Goal: Navigation & Orientation: Find specific page/section

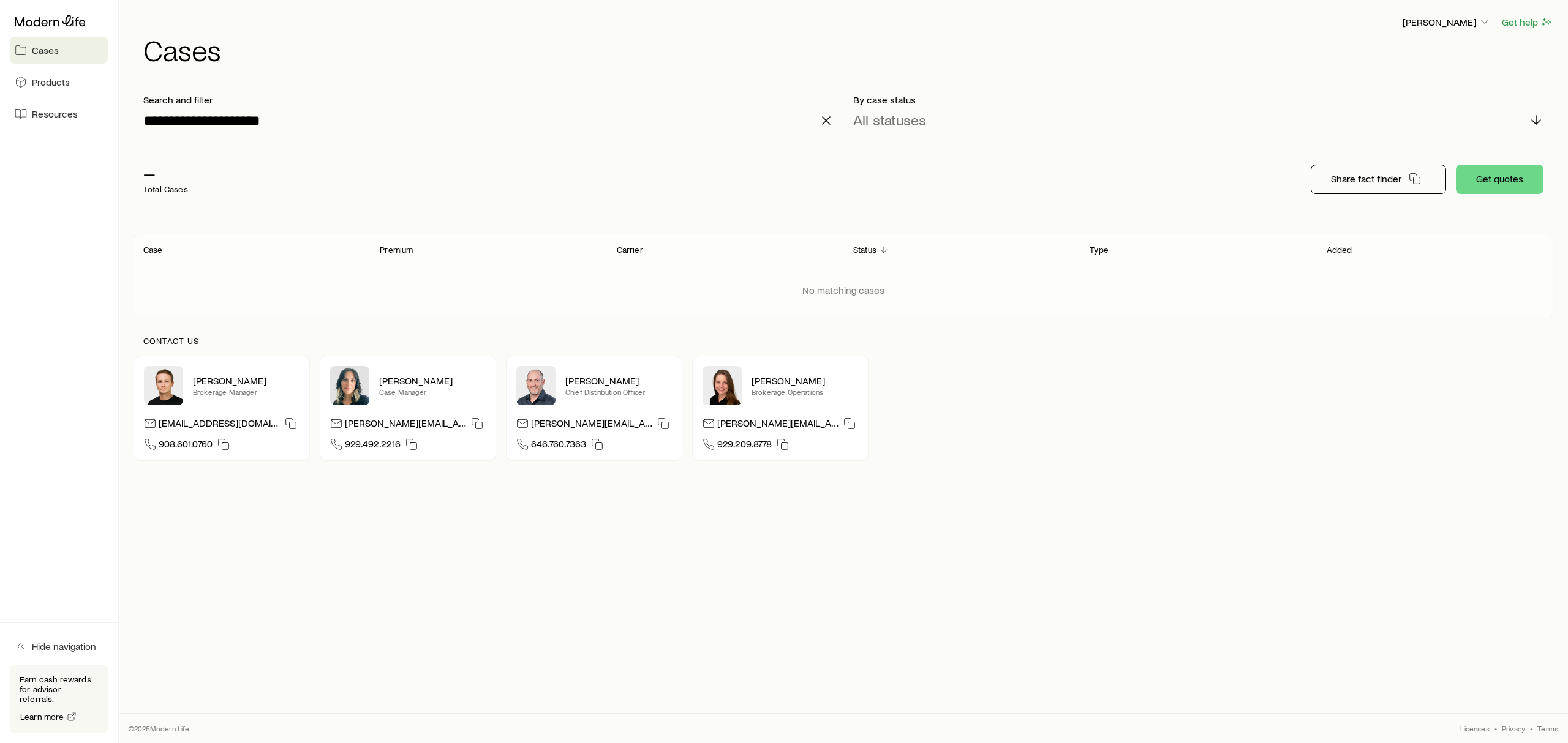
click at [740, 52] on h1 "Cases" at bounding box center [848, 50] width 1410 height 30
click at [826, 121] on line "button" at bounding box center [825, 120] width 7 height 7
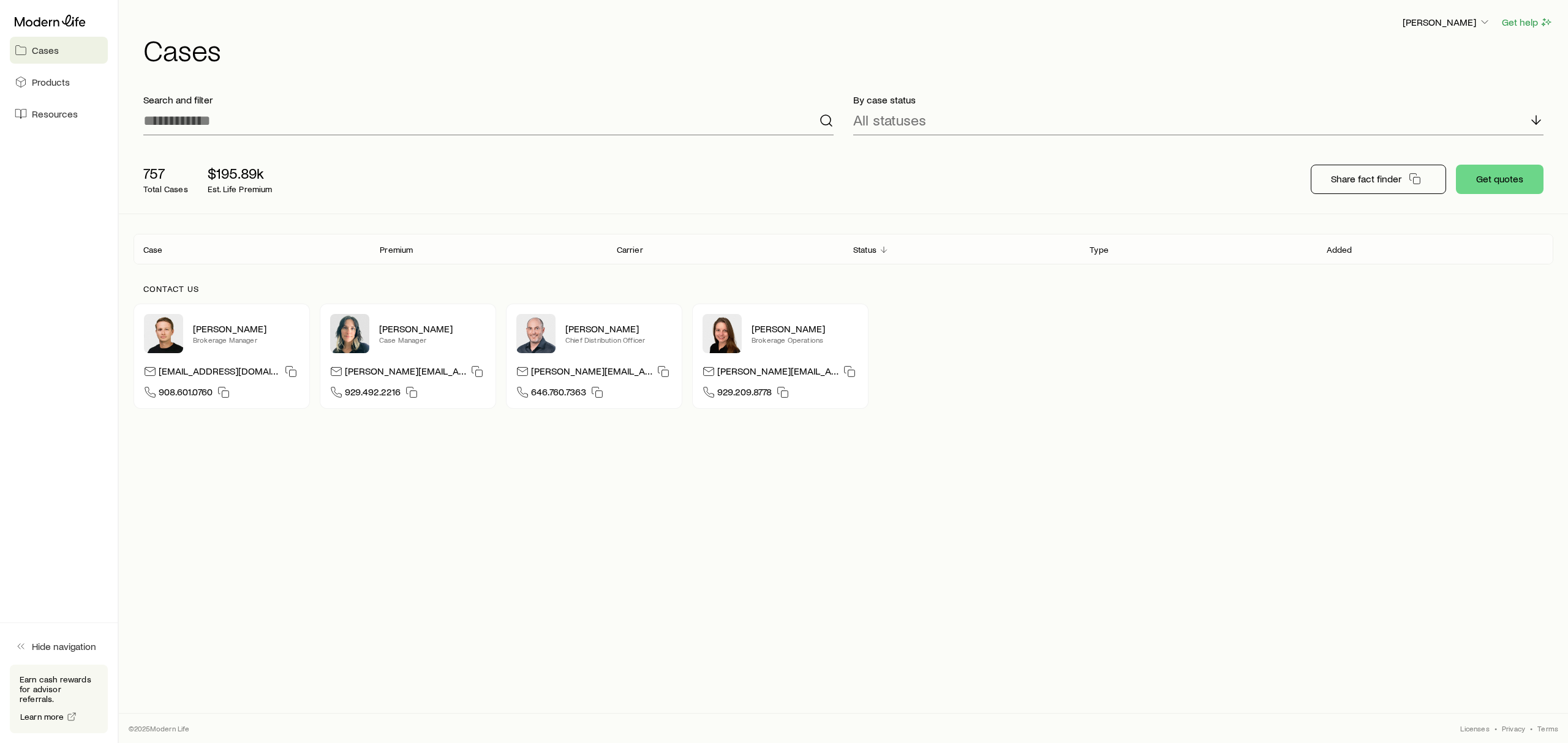
click at [634, 44] on h1 "Cases" at bounding box center [848, 50] width 1410 height 30
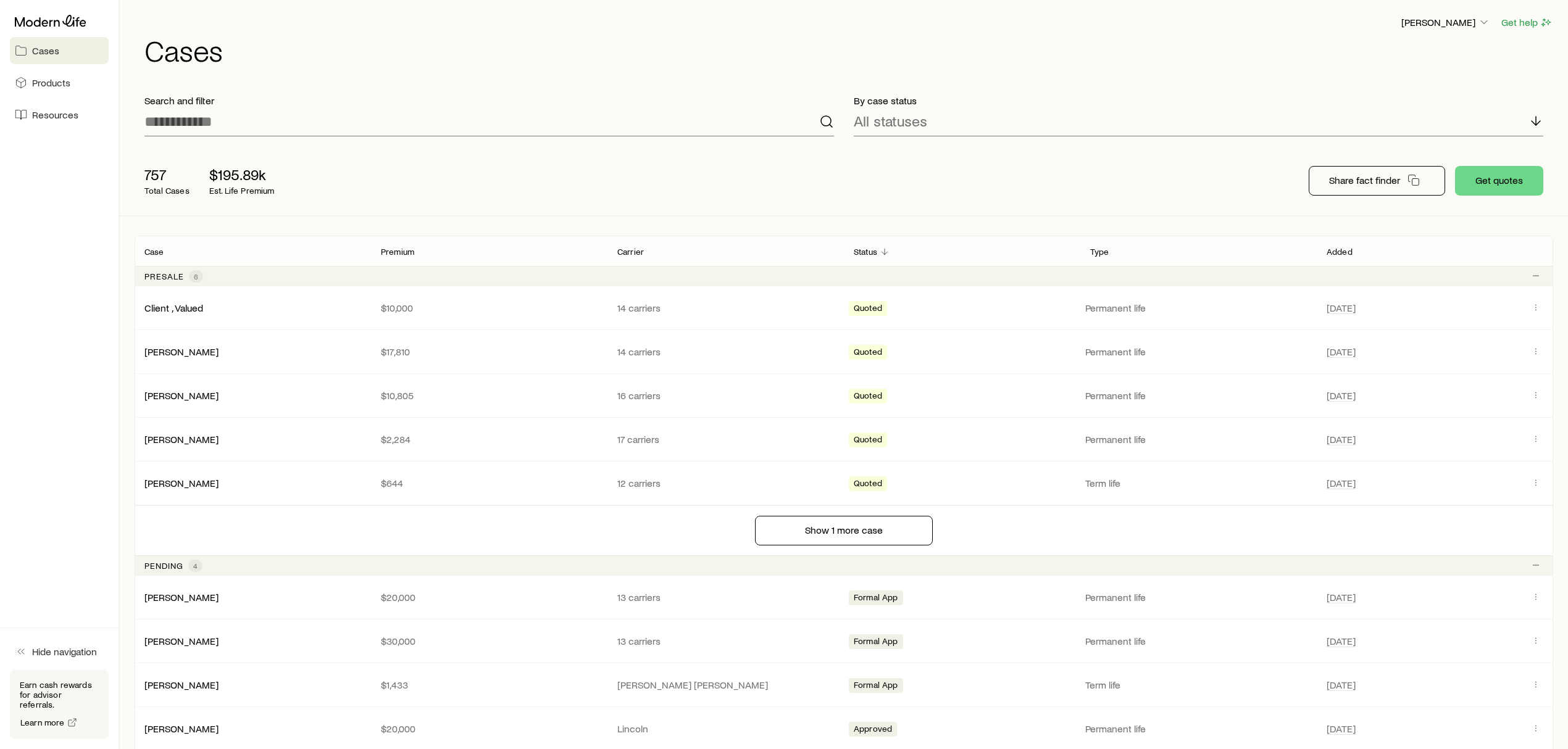
click at [702, 186] on div "757 Total Cases $195.89k Est. Life Premium Share fact finder Get quotes" at bounding box center [844, 181] width 1419 height 69
click at [682, 28] on div "[PERSON_NAME] Get help" at bounding box center [848, 23] width 1409 height 16
click at [753, 175] on div "757 Total Cases $195.89k Est. Life Premium Share fact finder Get quotes" at bounding box center [844, 181] width 1419 height 69
click at [1342, 188] on button "Share fact finder" at bounding box center [1377, 181] width 137 height 30
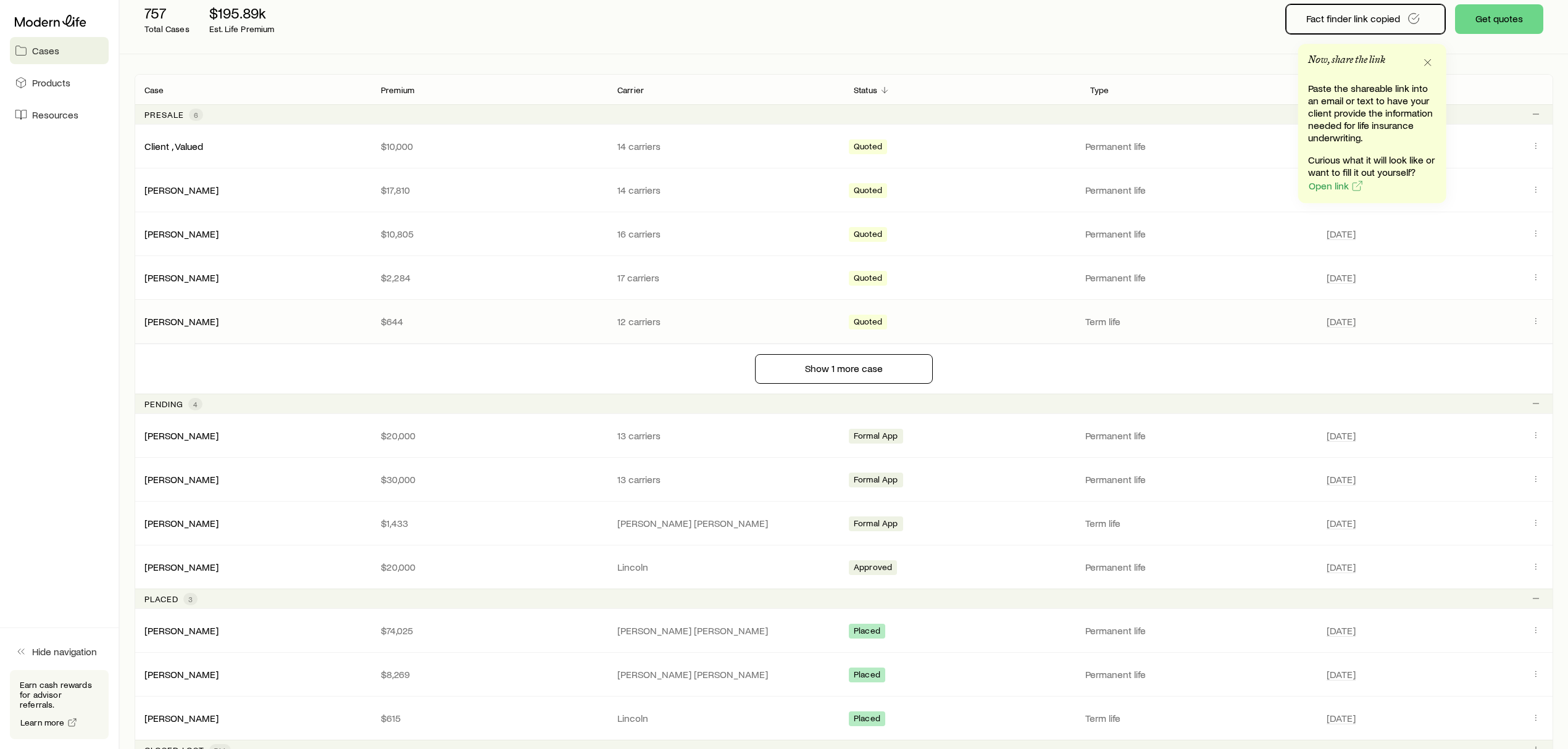
scroll to position [164, 0]
click at [159, 431] on link "[PERSON_NAME]" at bounding box center [182, 432] width 74 height 12
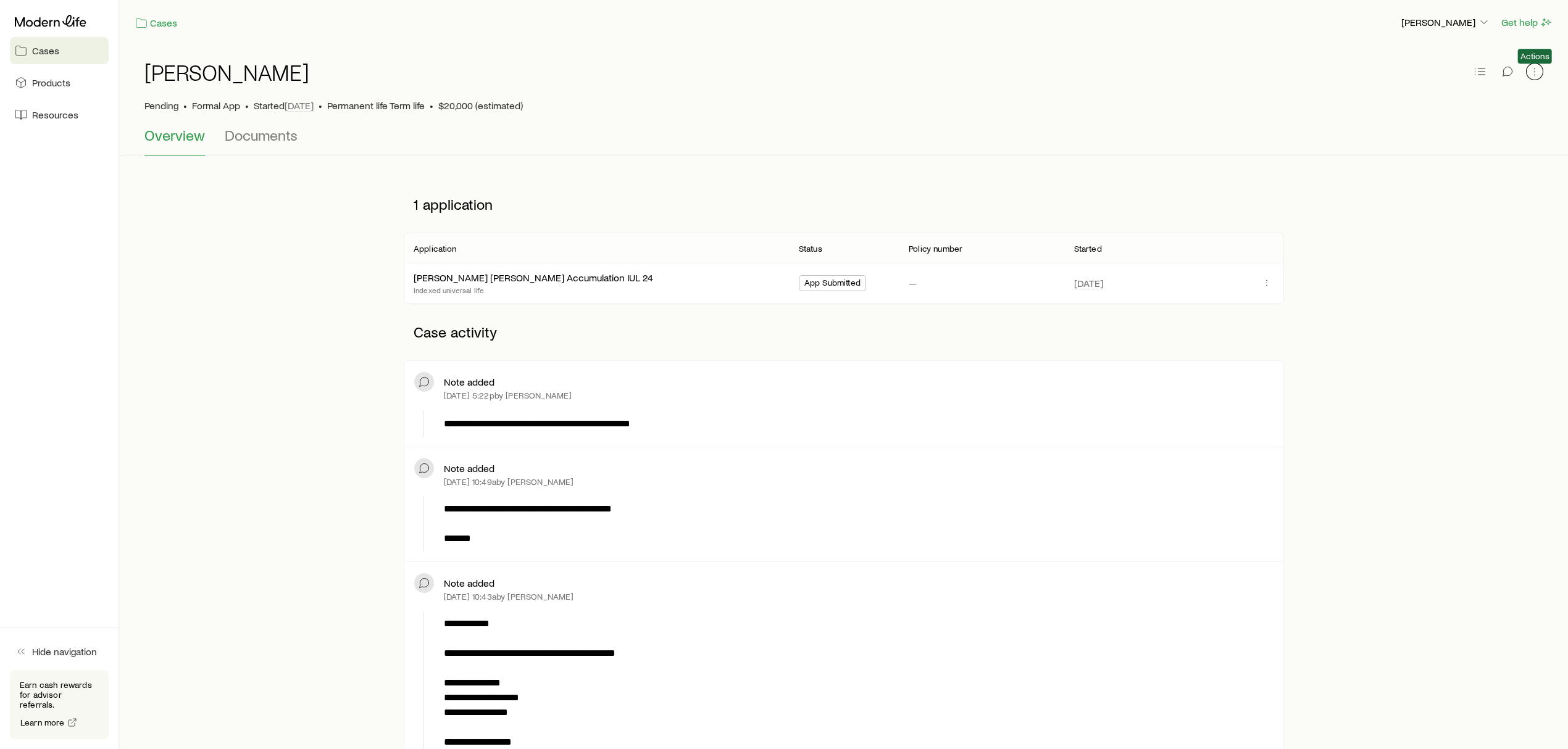
click at [1526, 69] on button "button" at bounding box center [1535, 71] width 17 height 17
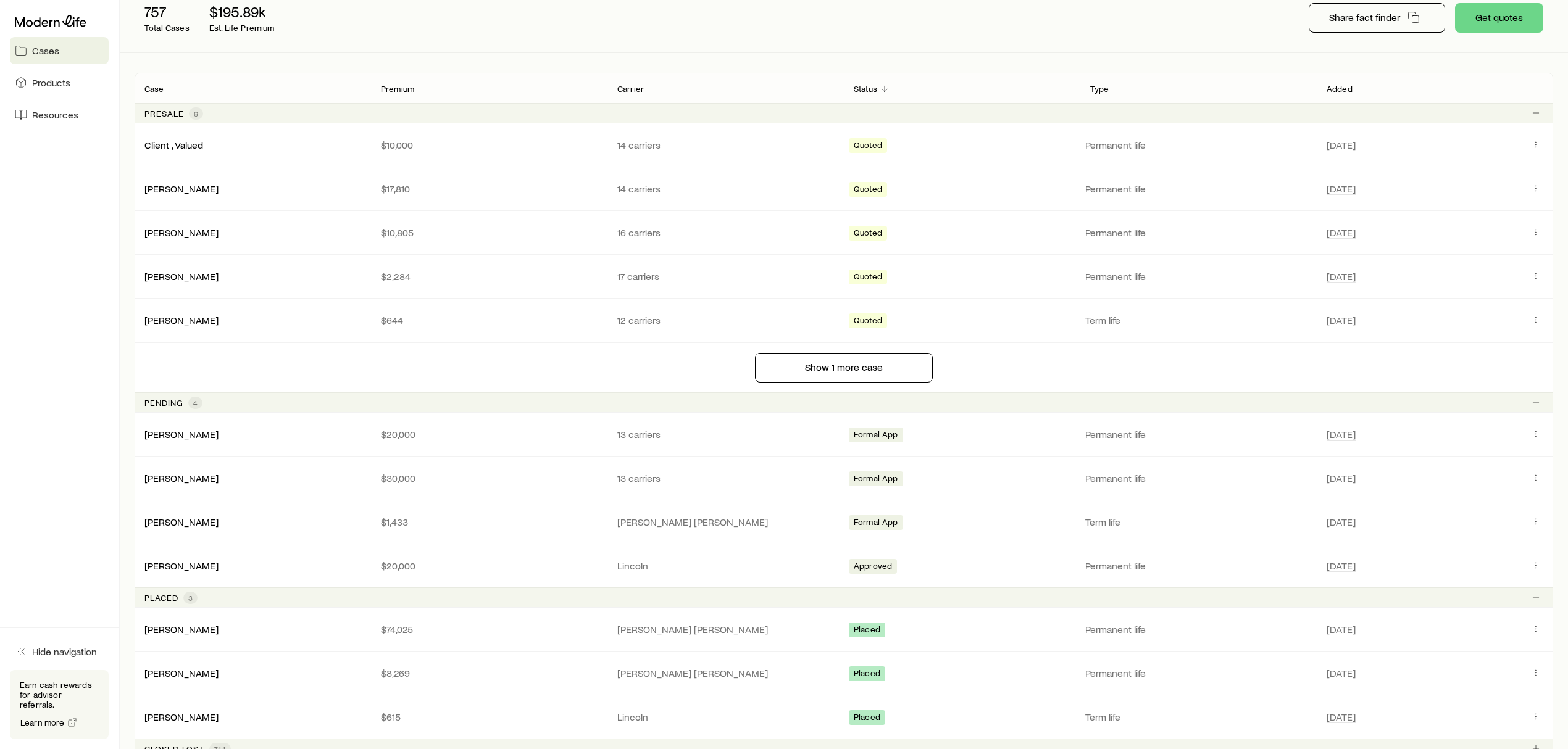
scroll to position [164, 0]
click at [184, 320] on link "[PERSON_NAME]" at bounding box center [182, 318] width 74 height 12
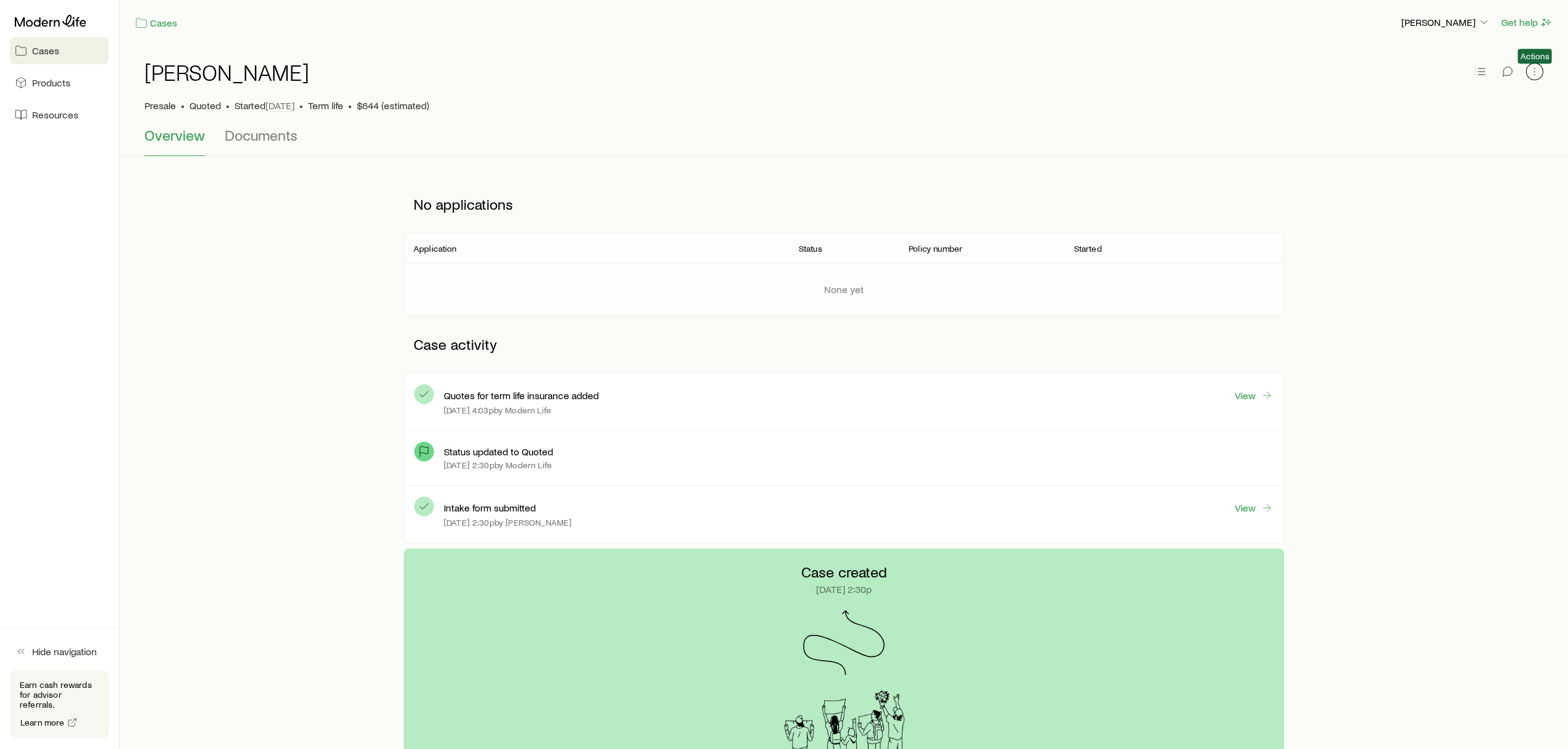
click at [1536, 67] on icon "button" at bounding box center [1535, 71] width 13 height 13
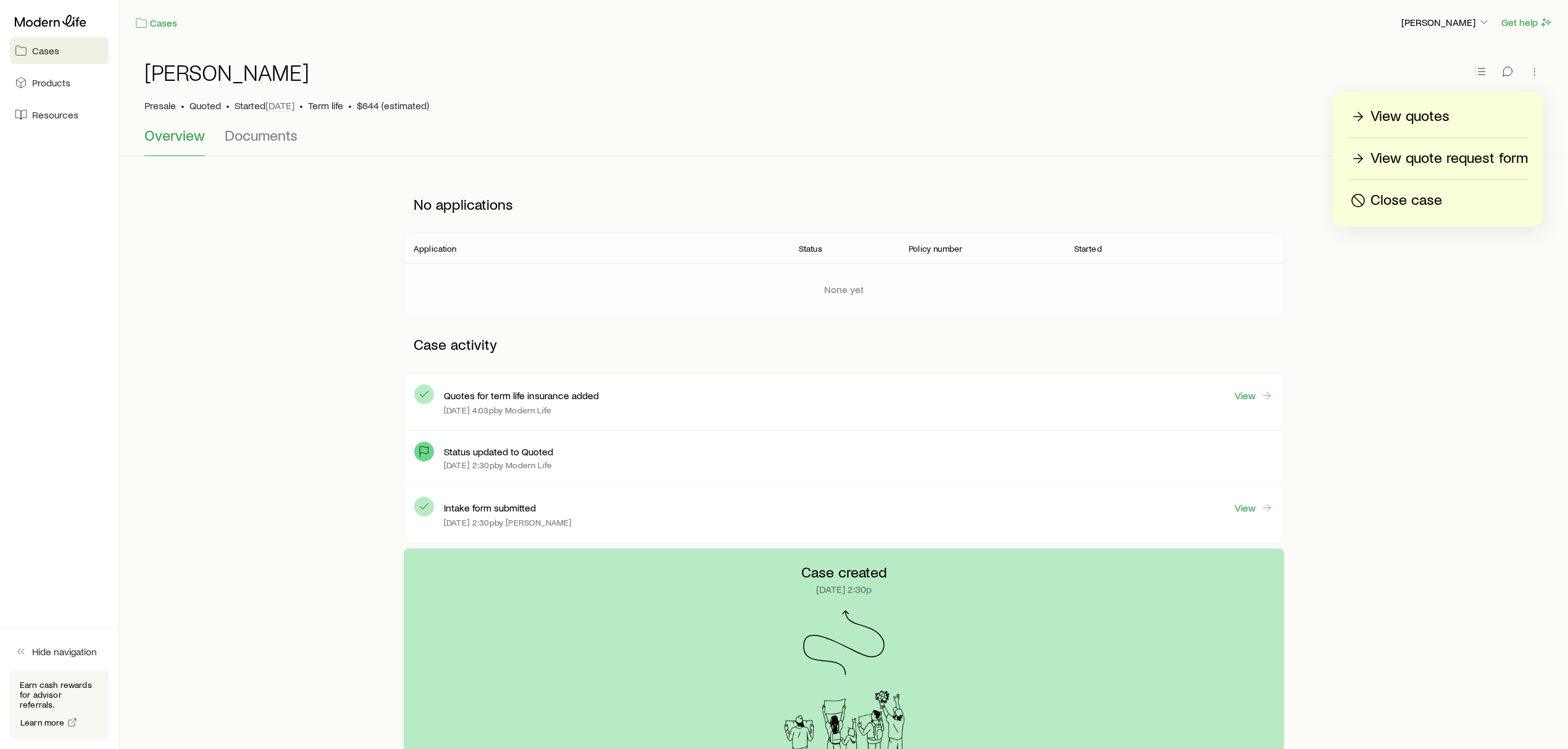
click at [763, 149] on div "Overview Documents" at bounding box center [844, 141] width 1399 height 30
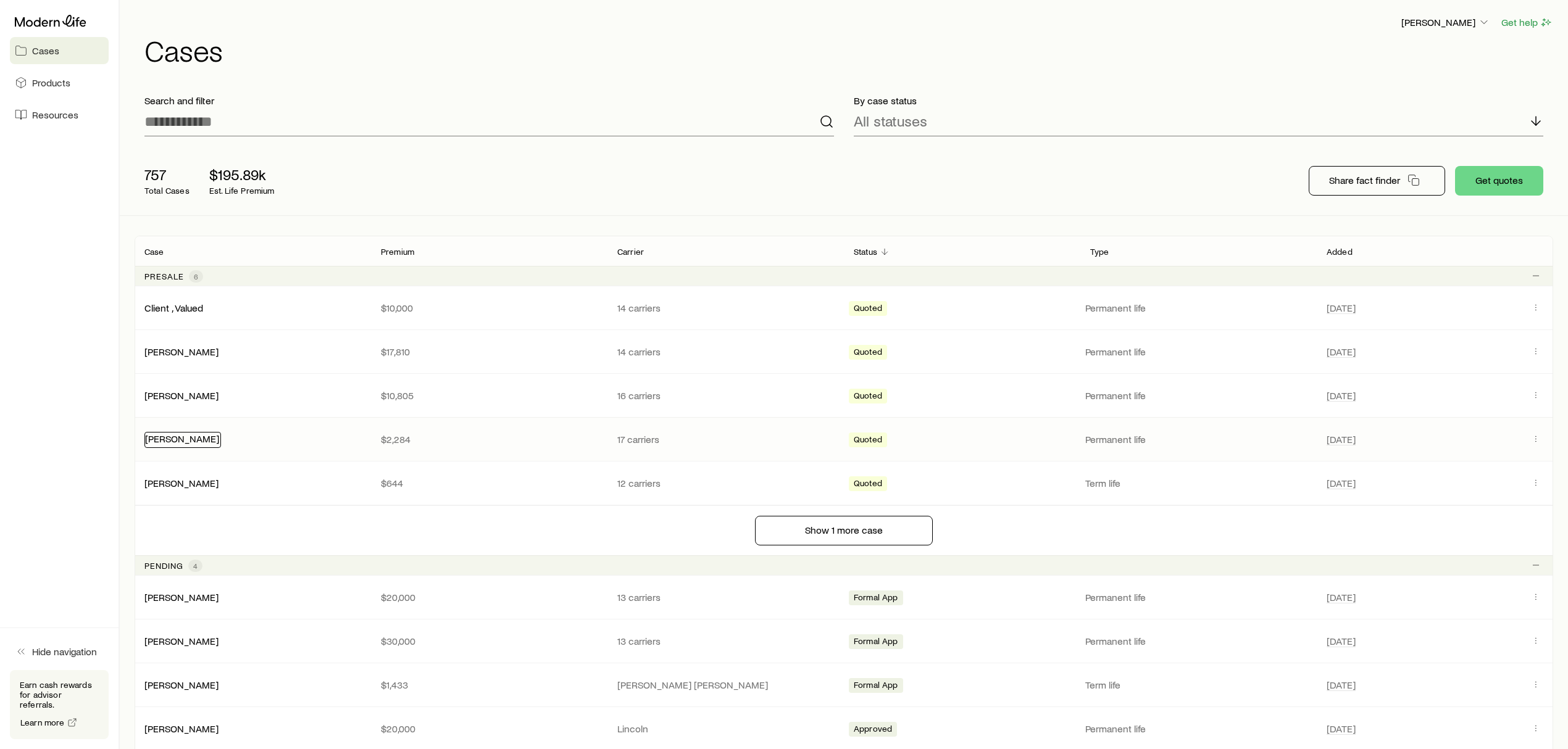
click at [163, 444] on link "[PERSON_NAME]" at bounding box center [182, 438] width 74 height 12
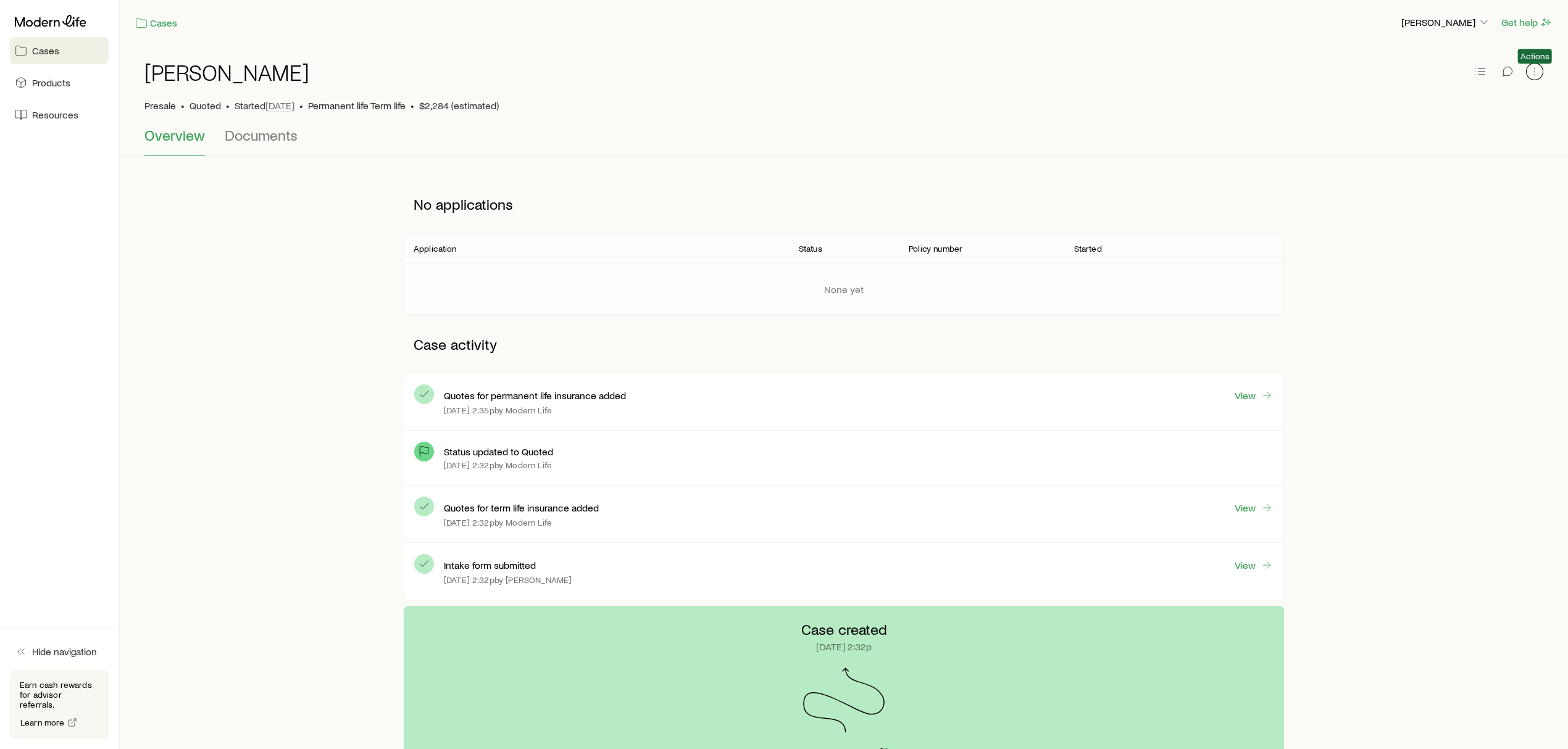
click at [1533, 75] on icon "button" at bounding box center [1535, 71] width 13 height 13
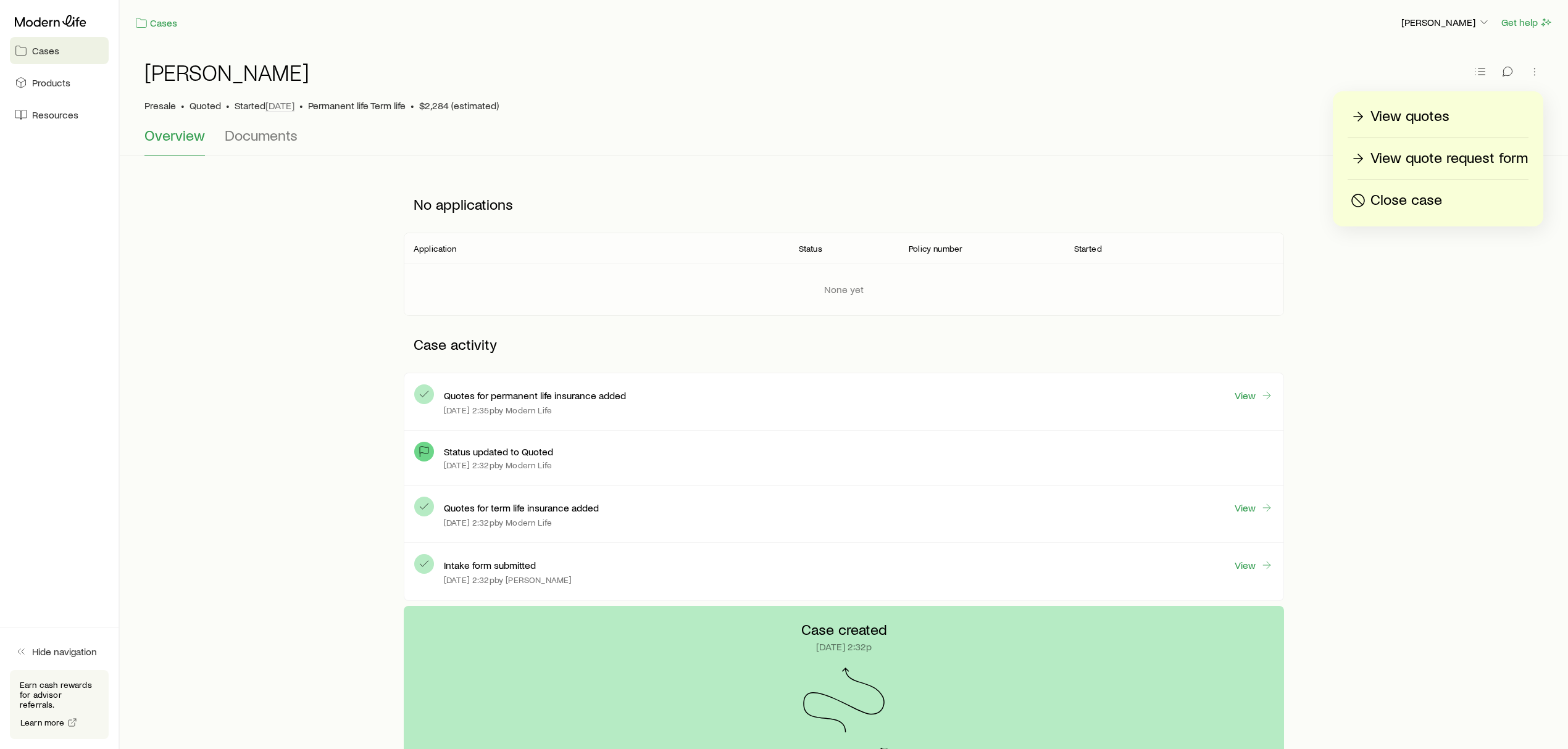
drag, startPoint x: 214, startPoint y: 365, endPoint x: 134, endPoint y: 244, distance: 145.1
click at [201, 344] on div "No applications Application Status Policy number Started None yet Case activity…" at bounding box center [844, 391] width 1409 height 430
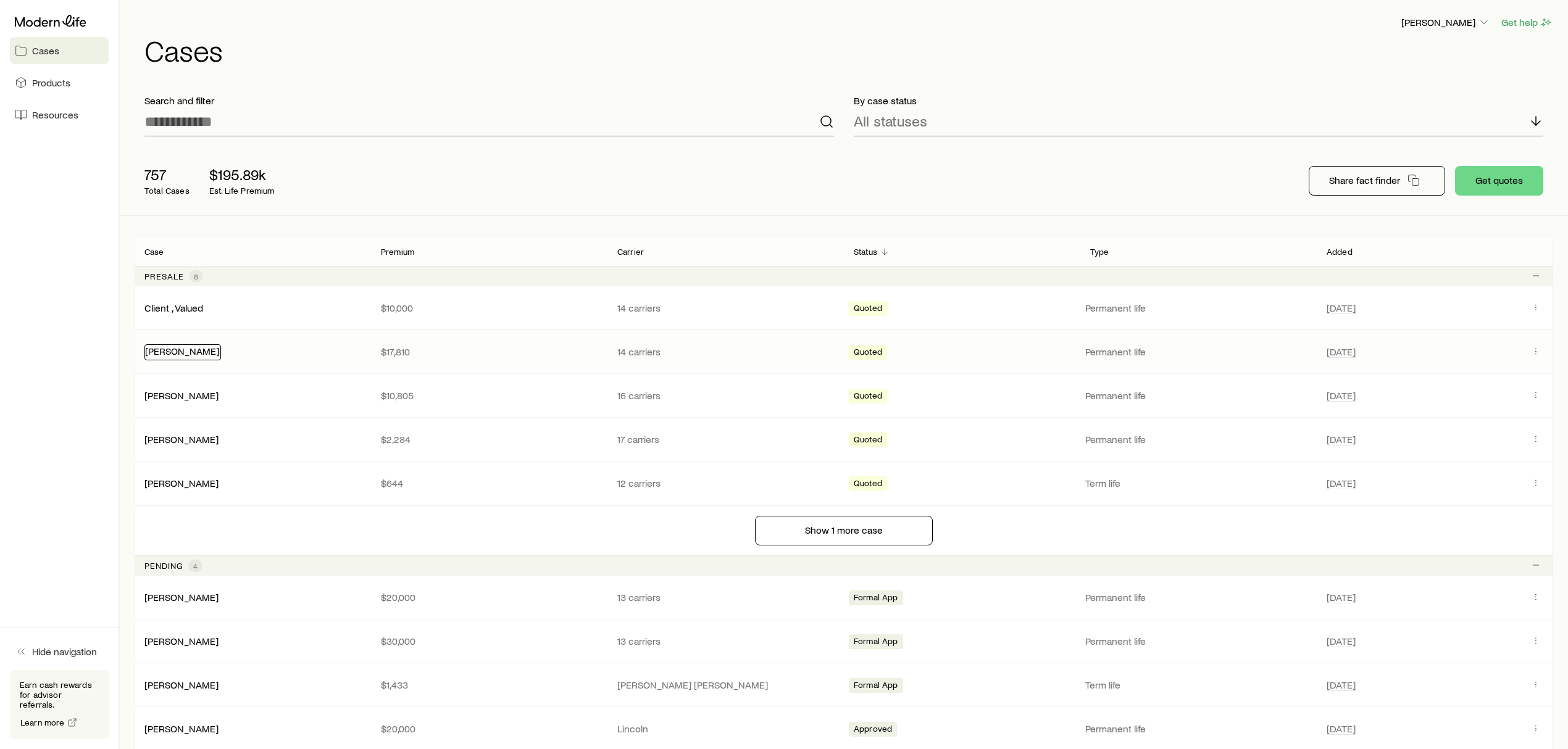
click at [163, 350] on link "[PERSON_NAME]" at bounding box center [182, 350] width 74 height 12
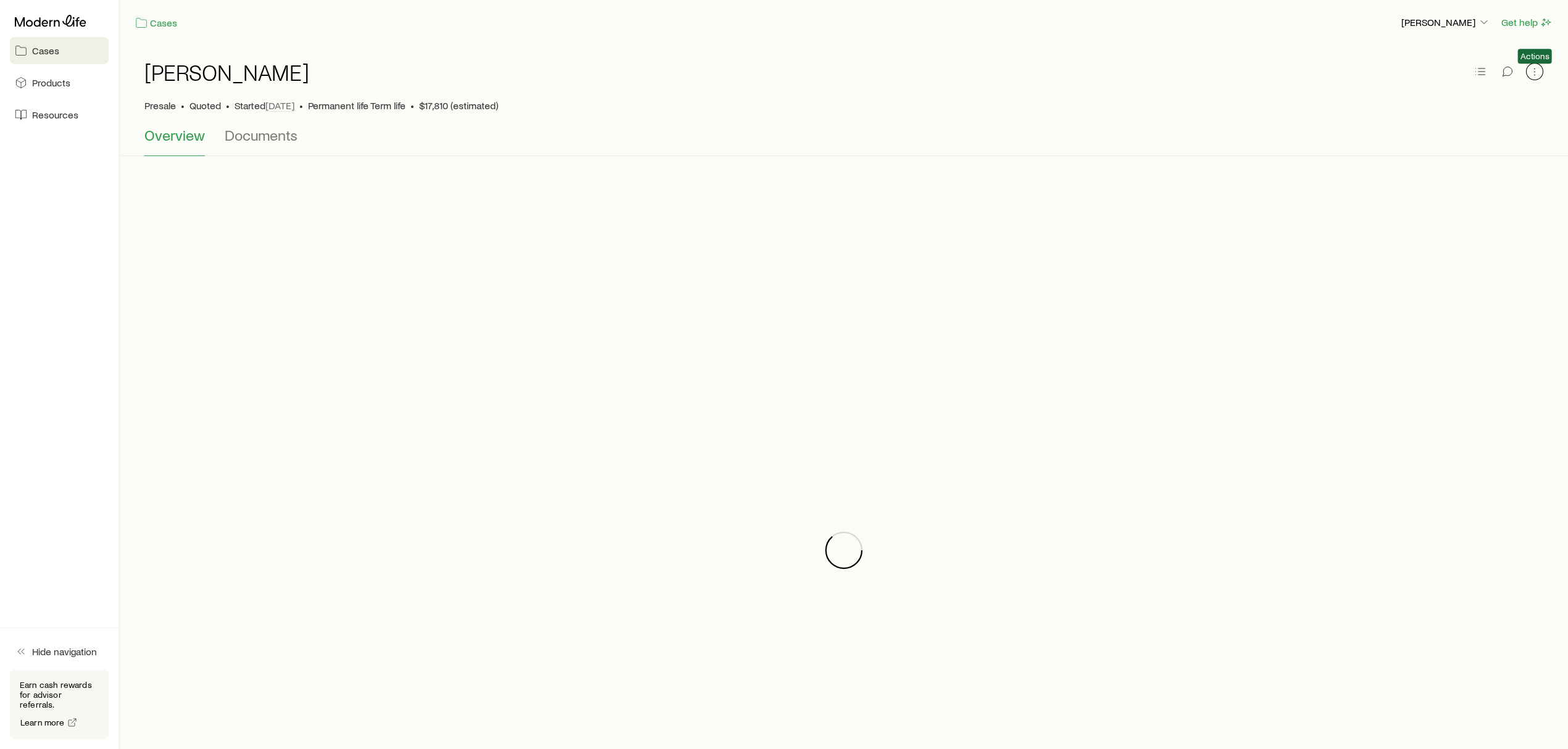
click at [1538, 79] on button "button" at bounding box center [1535, 71] width 17 height 17
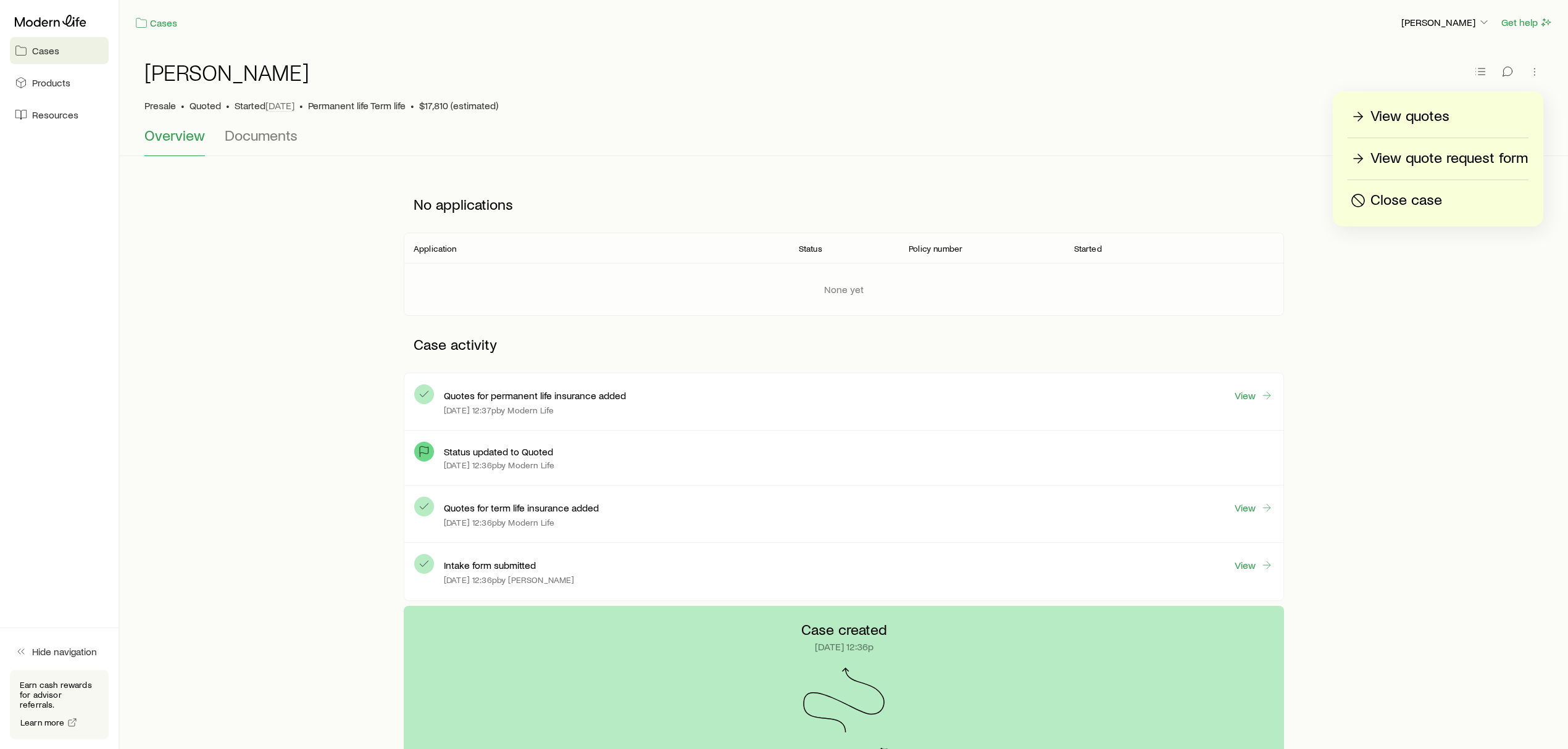
click at [833, 284] on div "None yet" at bounding box center [844, 289] width 900 height 53
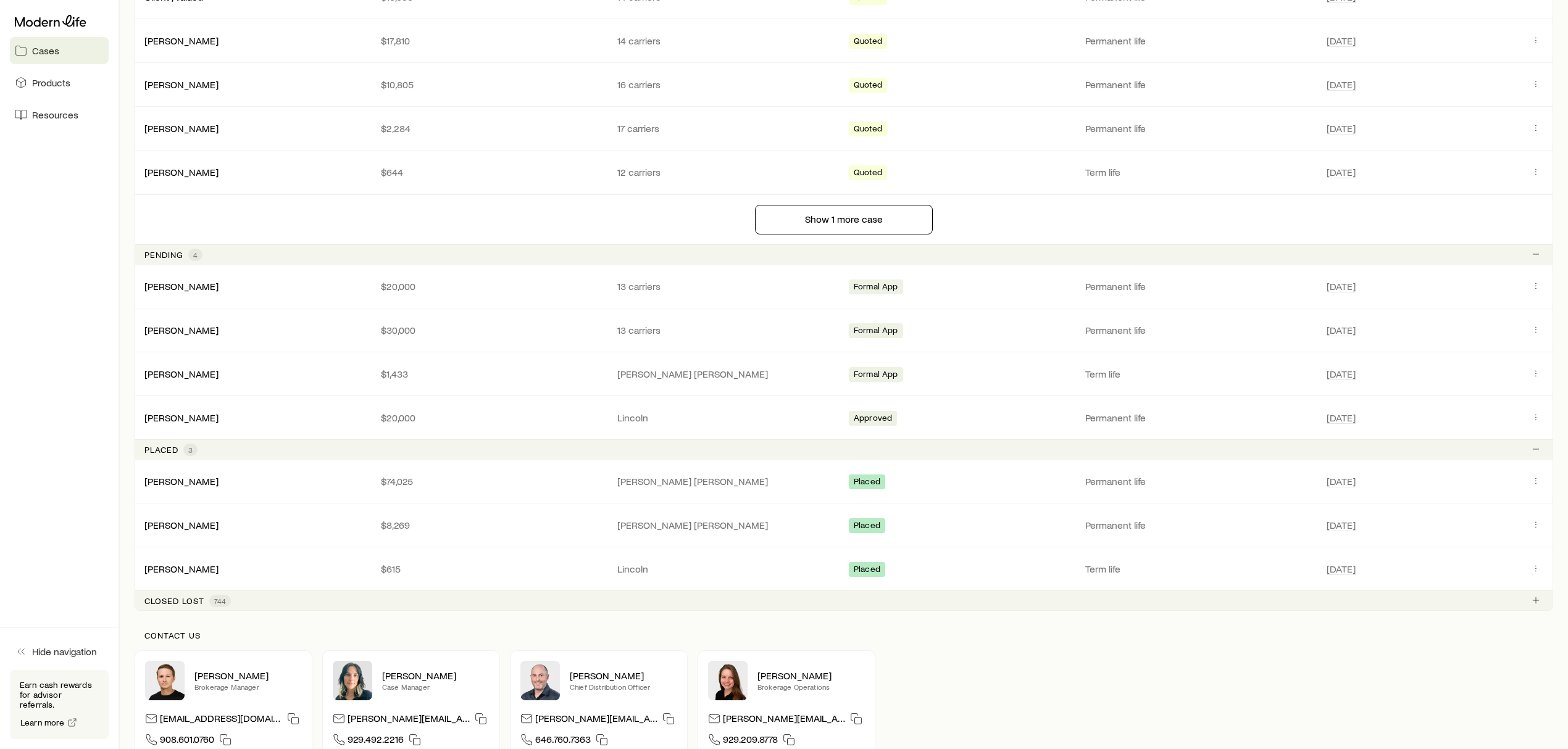
scroll to position [329, 0]
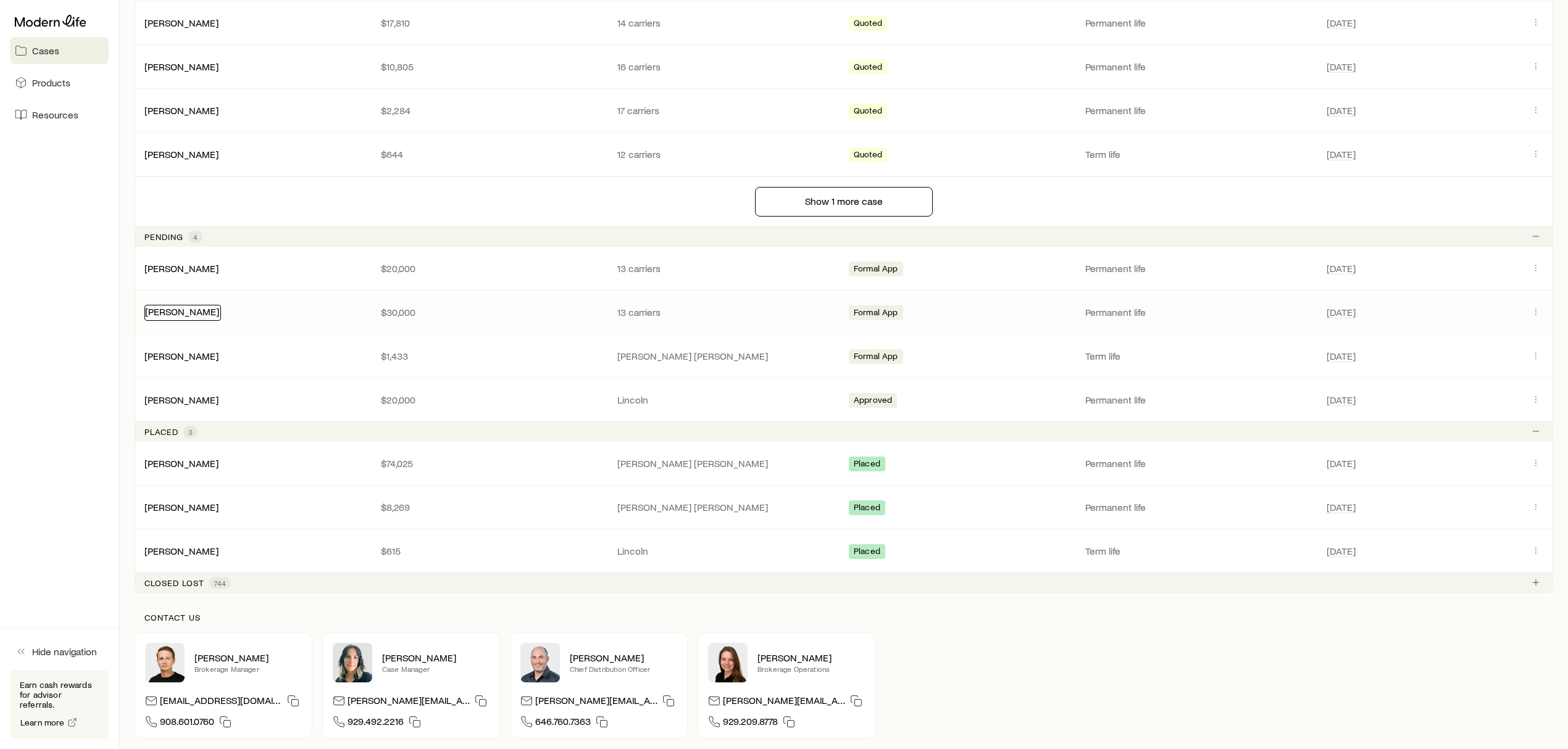
click at [170, 309] on link "[PERSON_NAME]" at bounding box center [182, 311] width 74 height 12
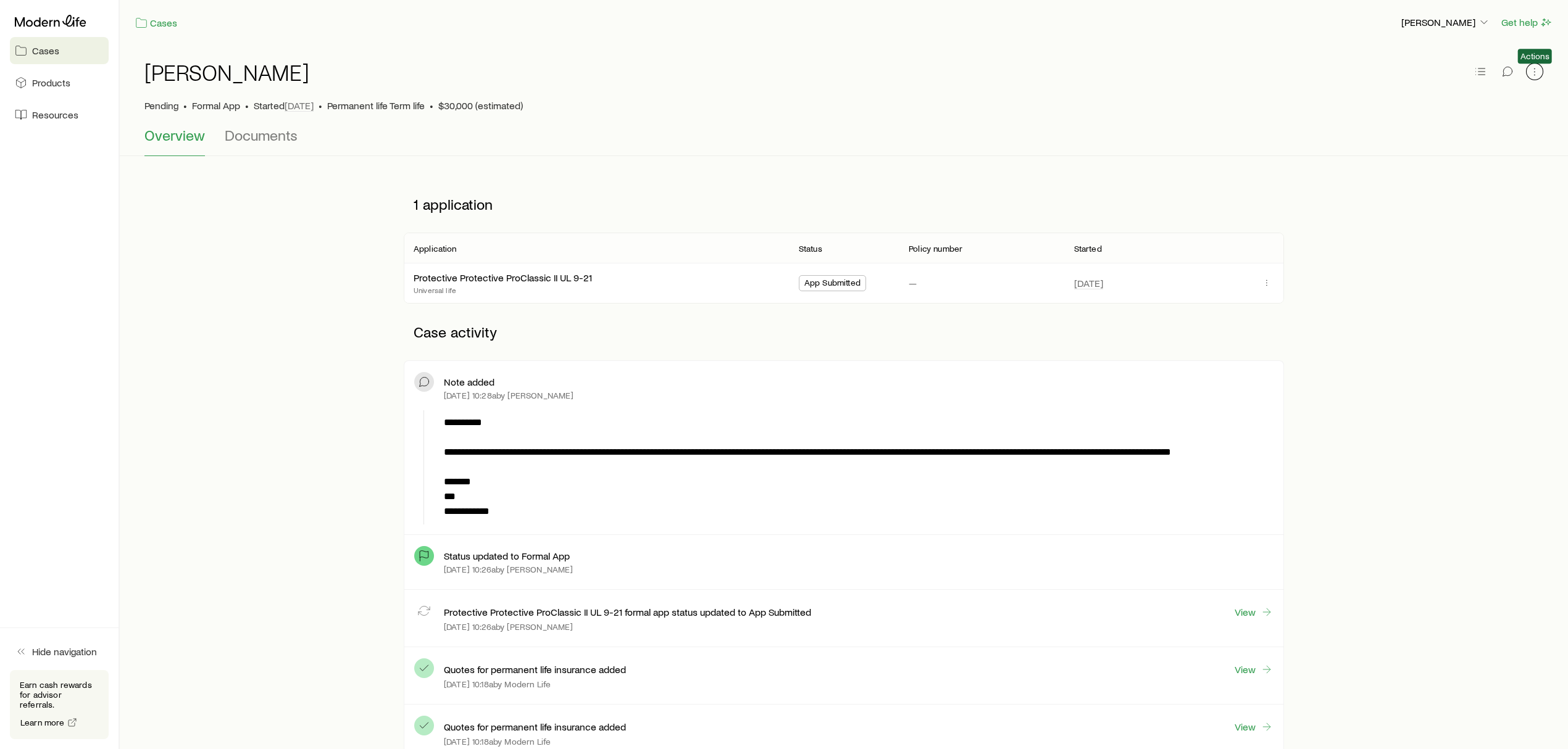
click at [1536, 70] on icon "button" at bounding box center [1535, 71] width 13 height 13
click at [1092, 100] on div "Pending • Formal App • Started [DATE] • Permanent life Term life • $30,000 (est…" at bounding box center [844, 106] width 1399 height 13
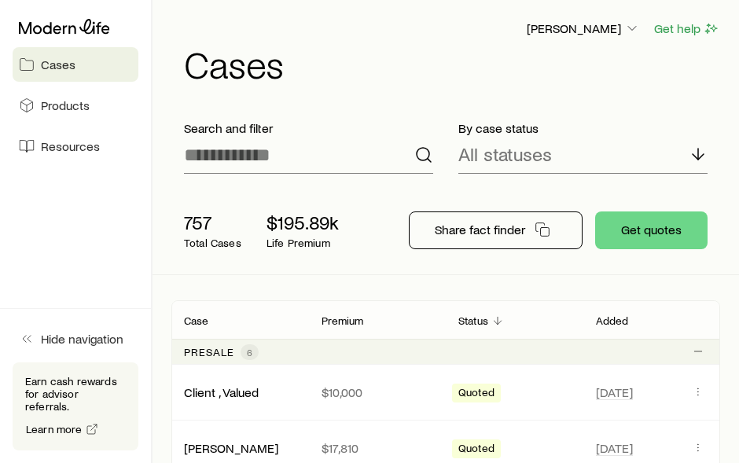
click at [99, 18] on div at bounding box center [76, 27] width 126 height 28
click at [344, 47] on h1 "Cases" at bounding box center [452, 64] width 536 height 38
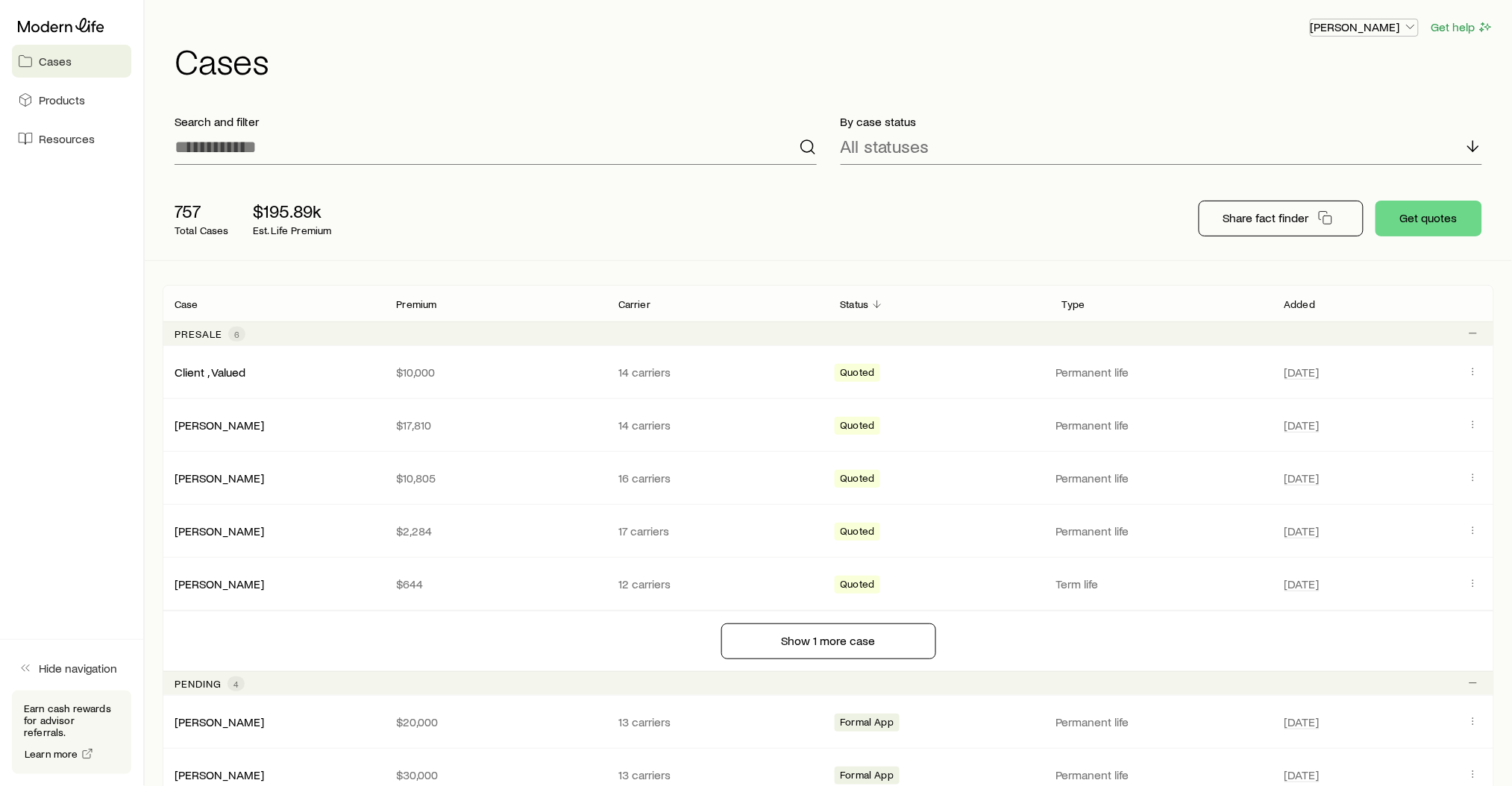
click at [1401, 29] on p "[PERSON_NAME]" at bounding box center [1364, 27] width 107 height 15
click at [1306, 144] on span "Sign out" at bounding box center [1293, 140] width 41 height 15
